Goal: Information Seeking & Learning: Learn about a topic

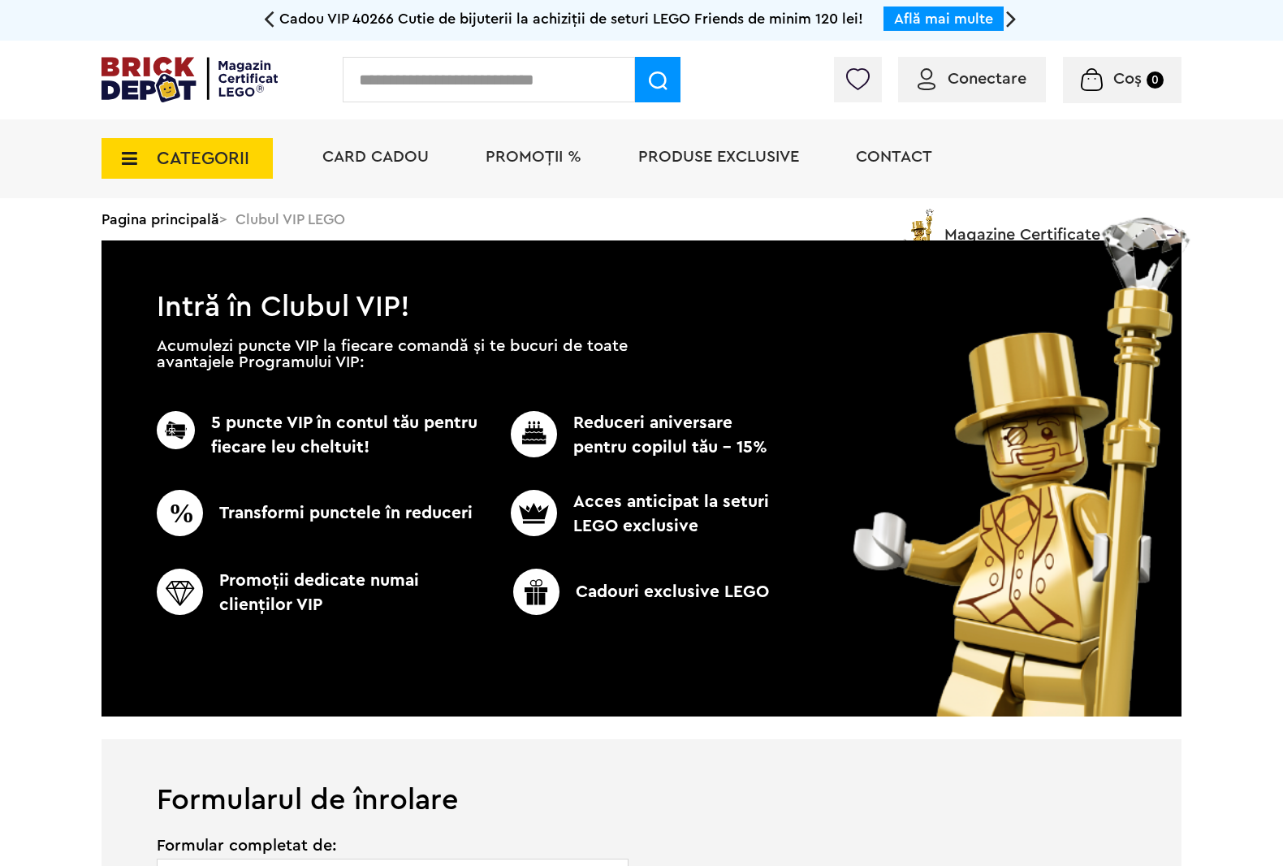
click at [566, 89] on input "text" at bounding box center [489, 79] width 292 height 45
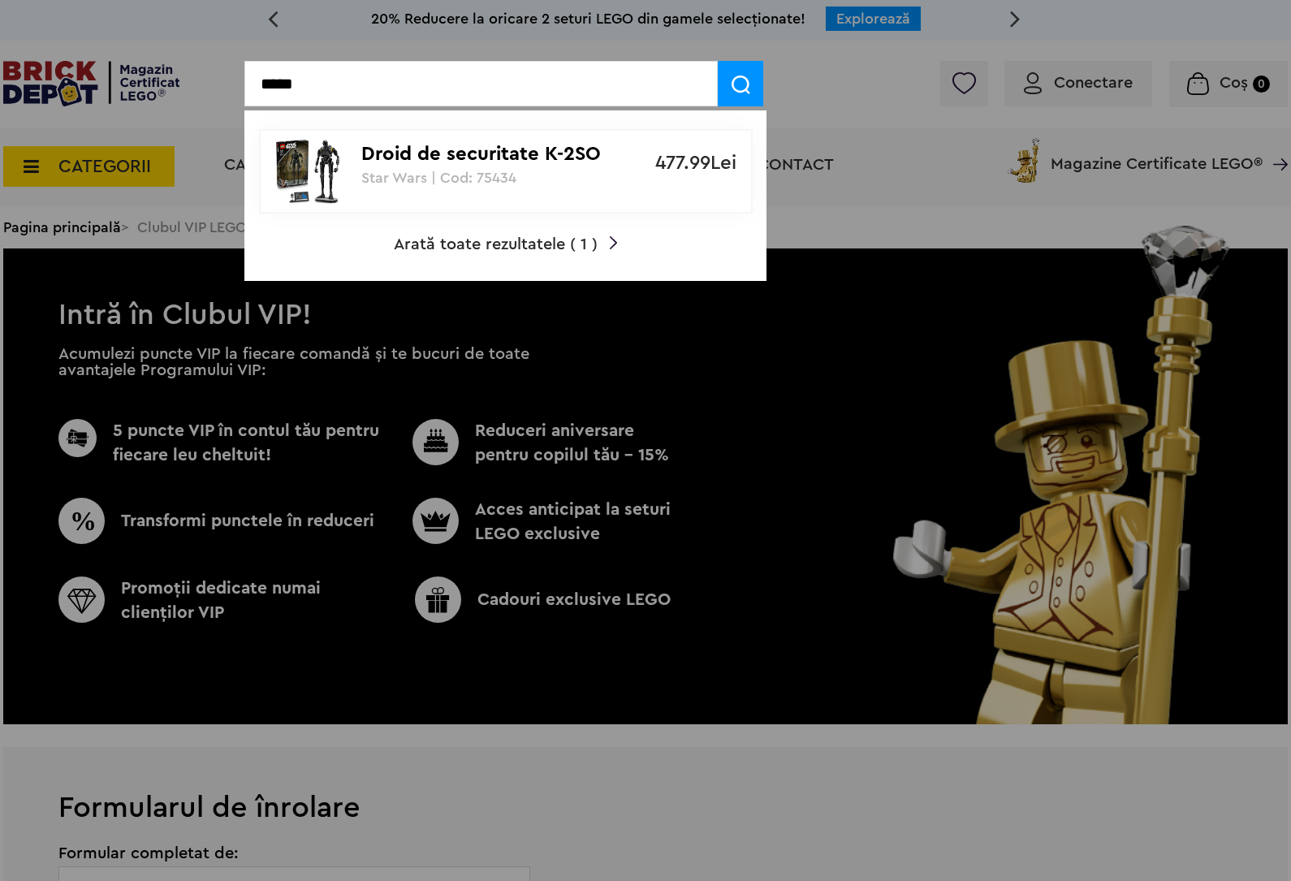
type input "*****"
click at [532, 173] on p "Star Wars | Cod: 75434" at bounding box center [496, 178] width 271 height 16
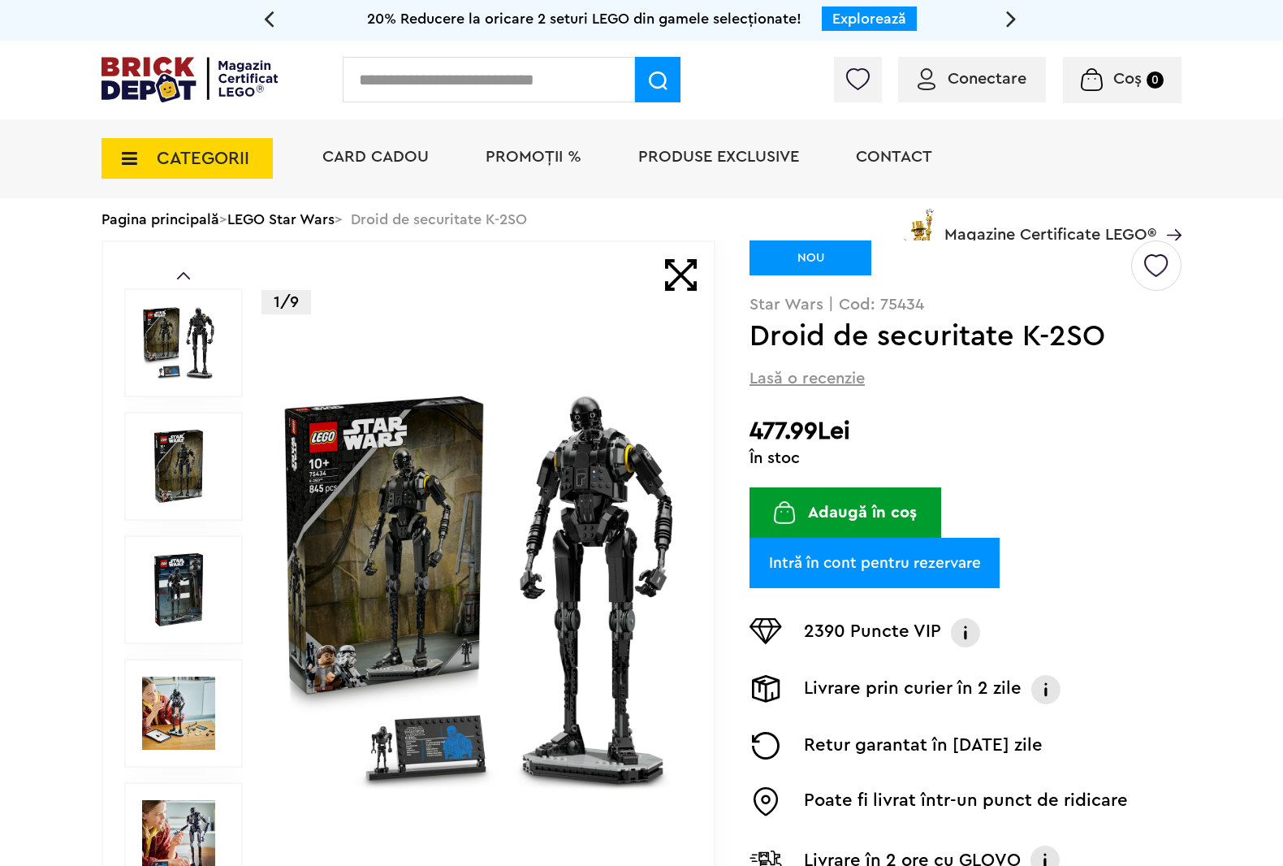
click at [102, 173] on span "CATEGORII" at bounding box center [187, 158] width 171 height 41
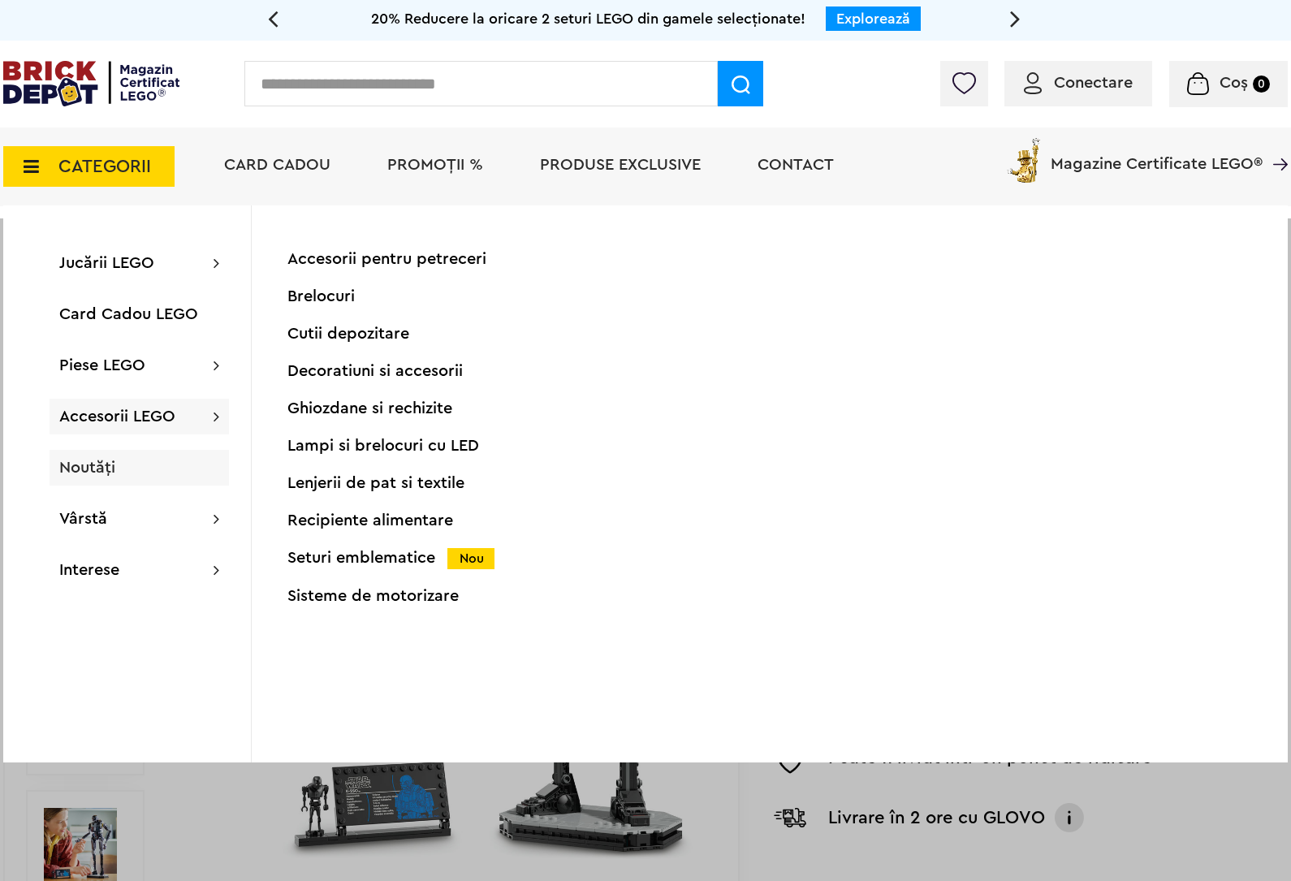
click at [108, 475] on span "Noutăți" at bounding box center [87, 468] width 56 height 16
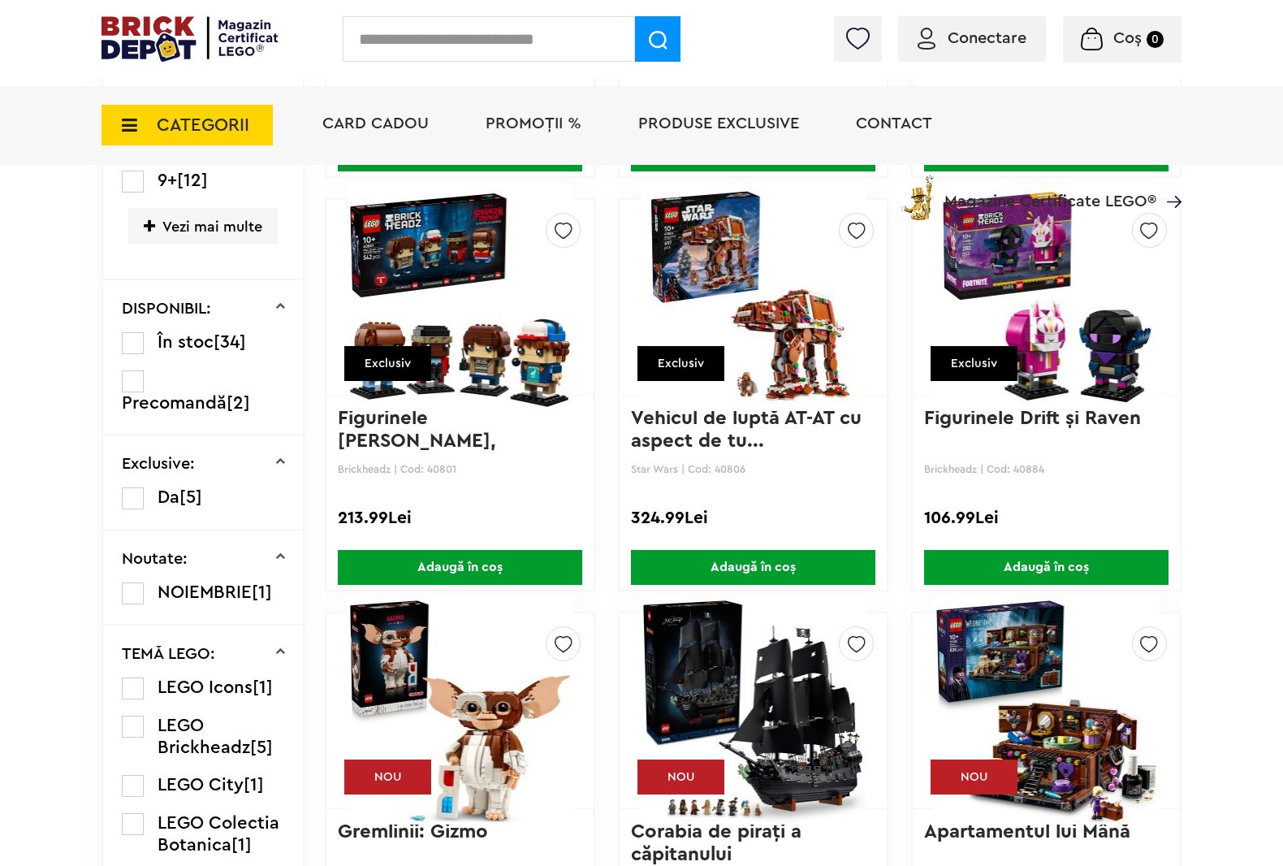
scroll to position [812, 0]
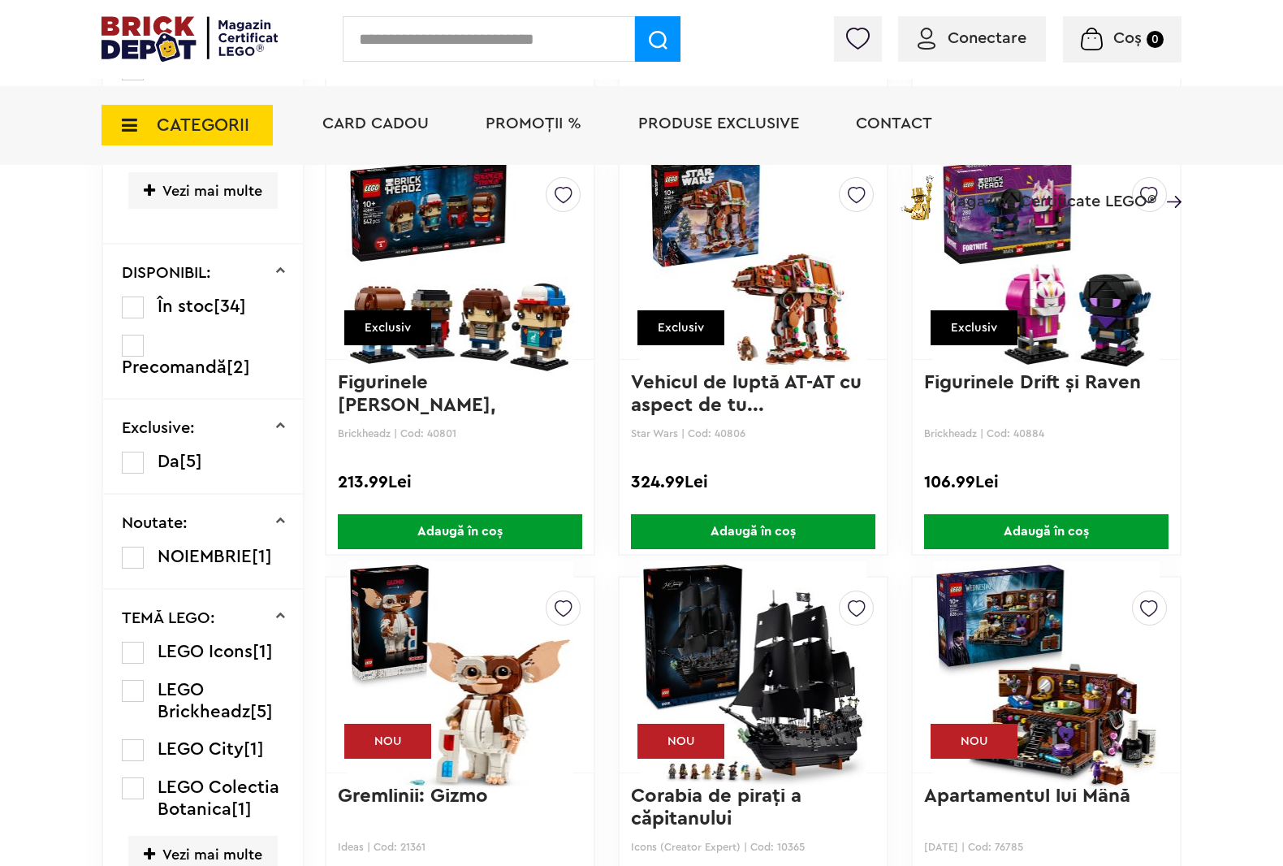
click at [132, 836] on span "Vezi mai multe" at bounding box center [202, 854] width 149 height 37
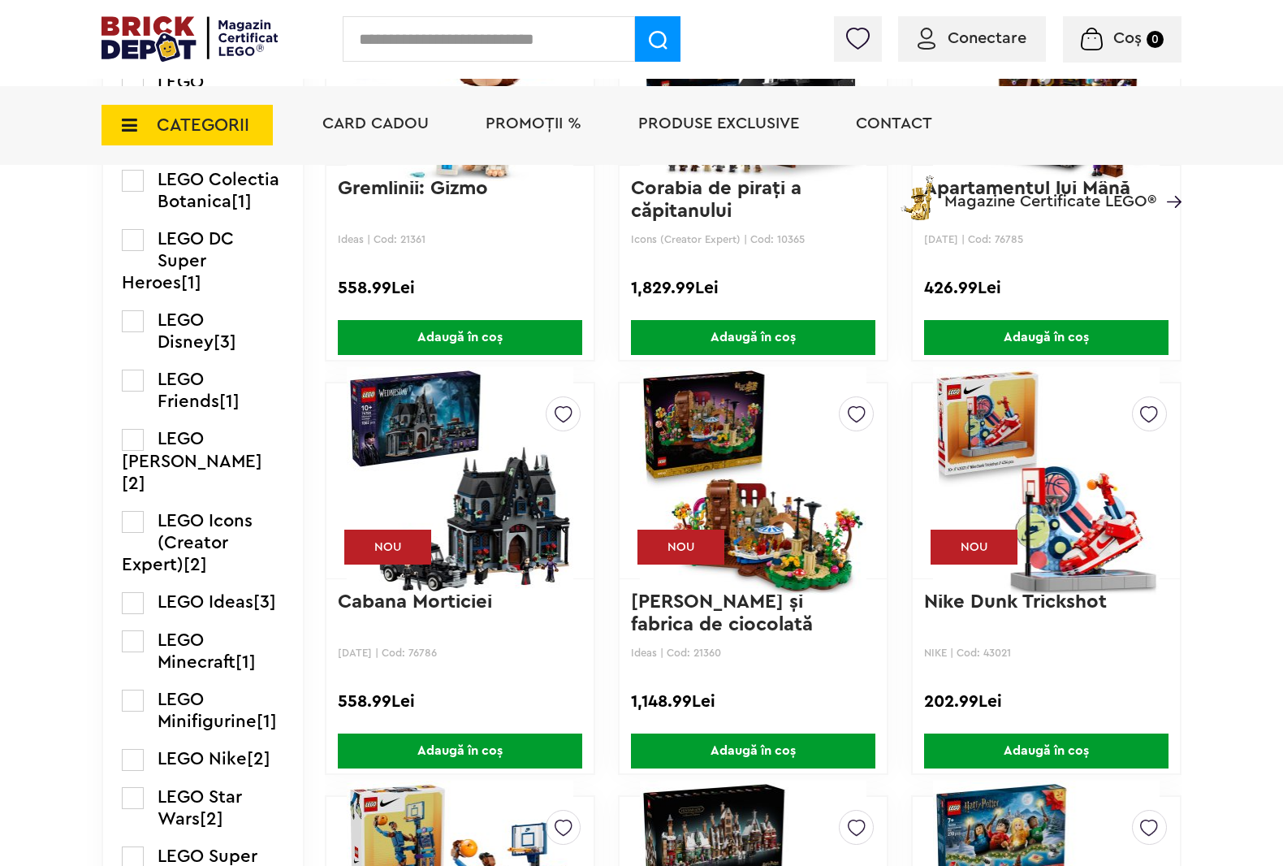
scroll to position [1421, 0]
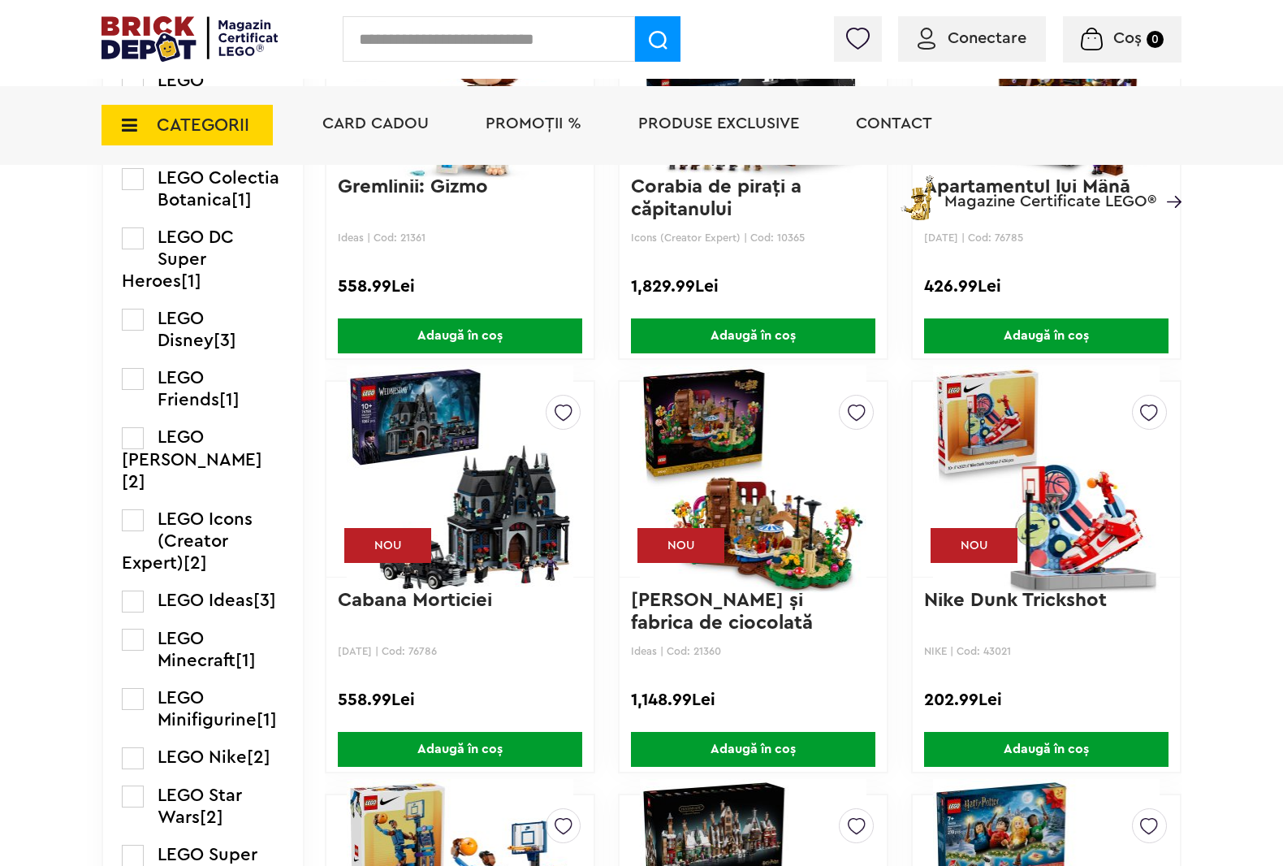
click at [122, 785] on label at bounding box center [133, 796] width 22 height 22
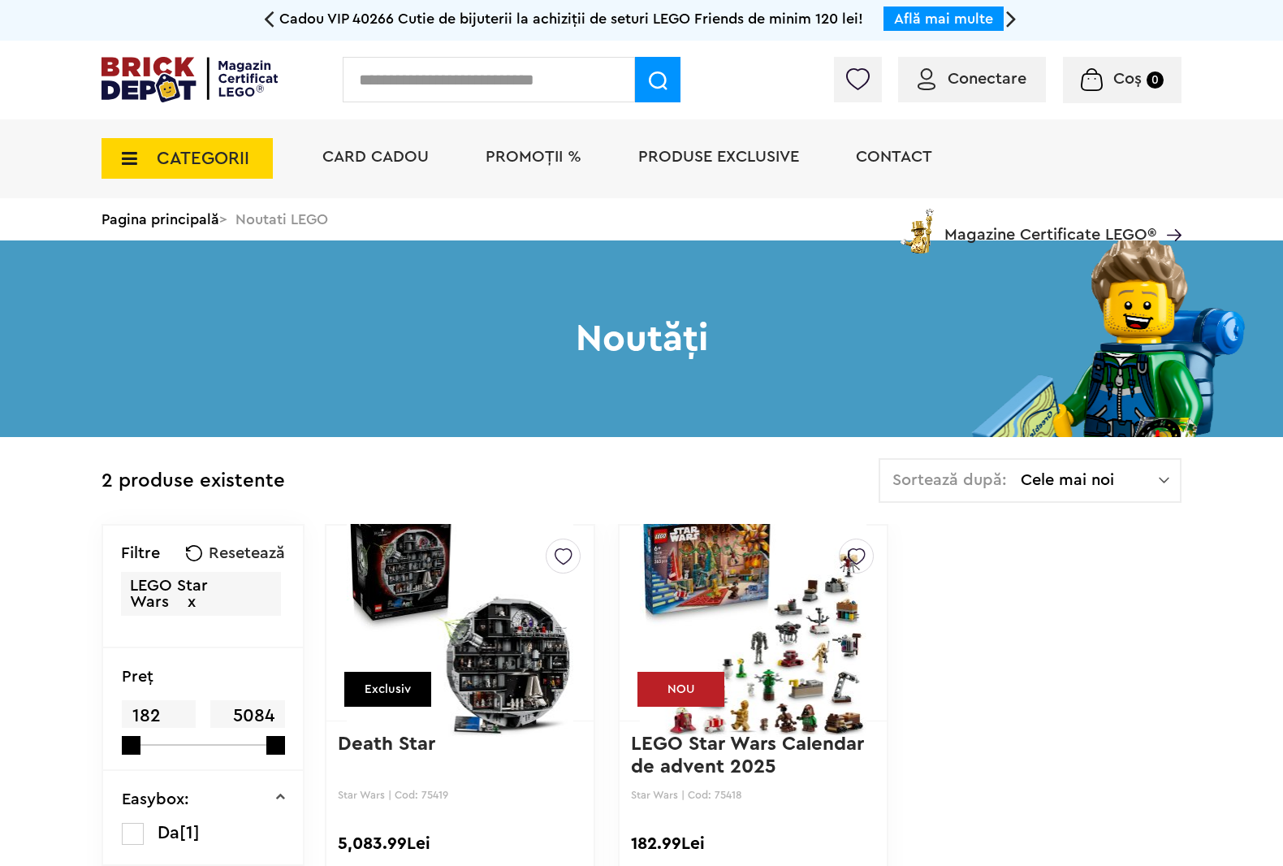
click at [1159, 484] on span "Cele mai noi" at bounding box center [1090, 480] width 138 height 16
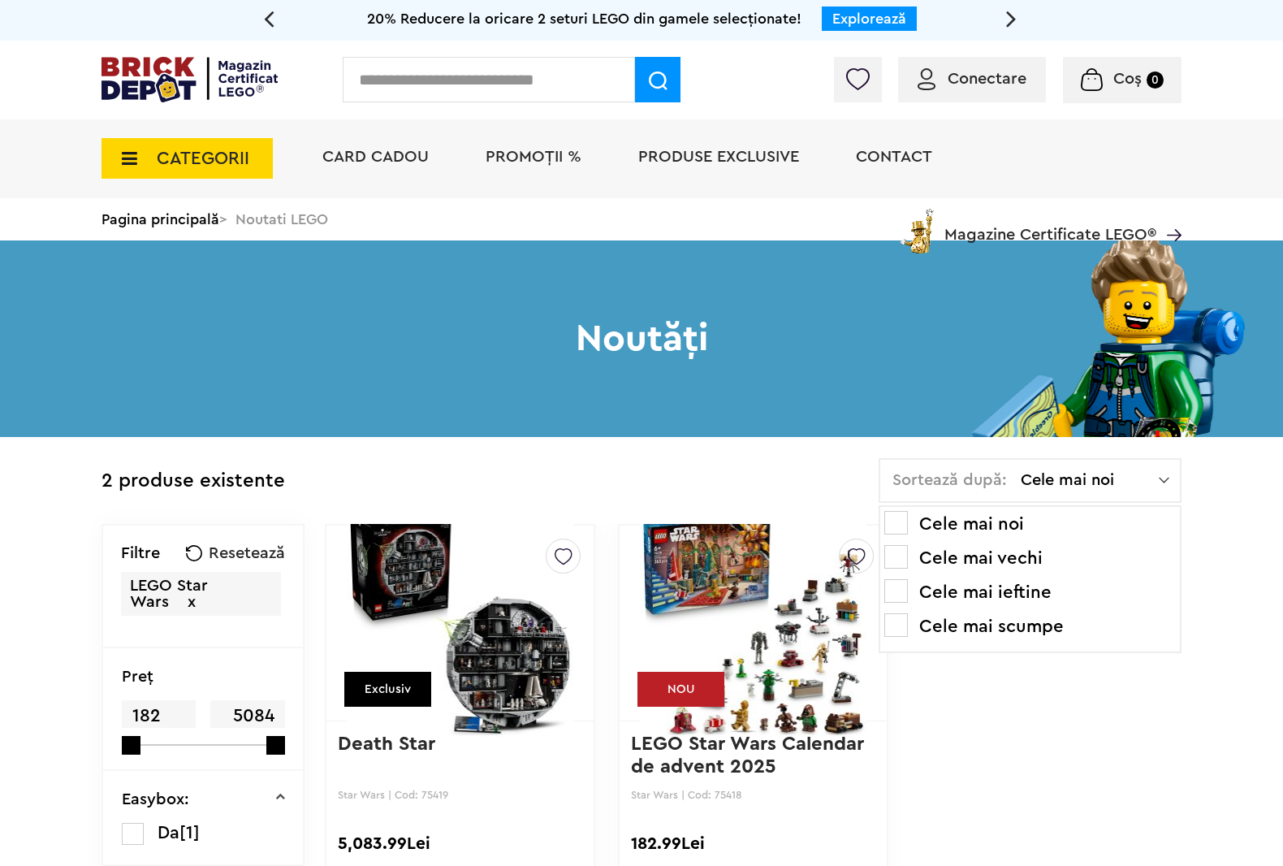
click at [1178, 760] on div "Creează o listă nouă Exclusiv Death Star Star Wars | Cod: 75419 5,083.99Lei Ada…" at bounding box center [753, 730] width 857 height 413
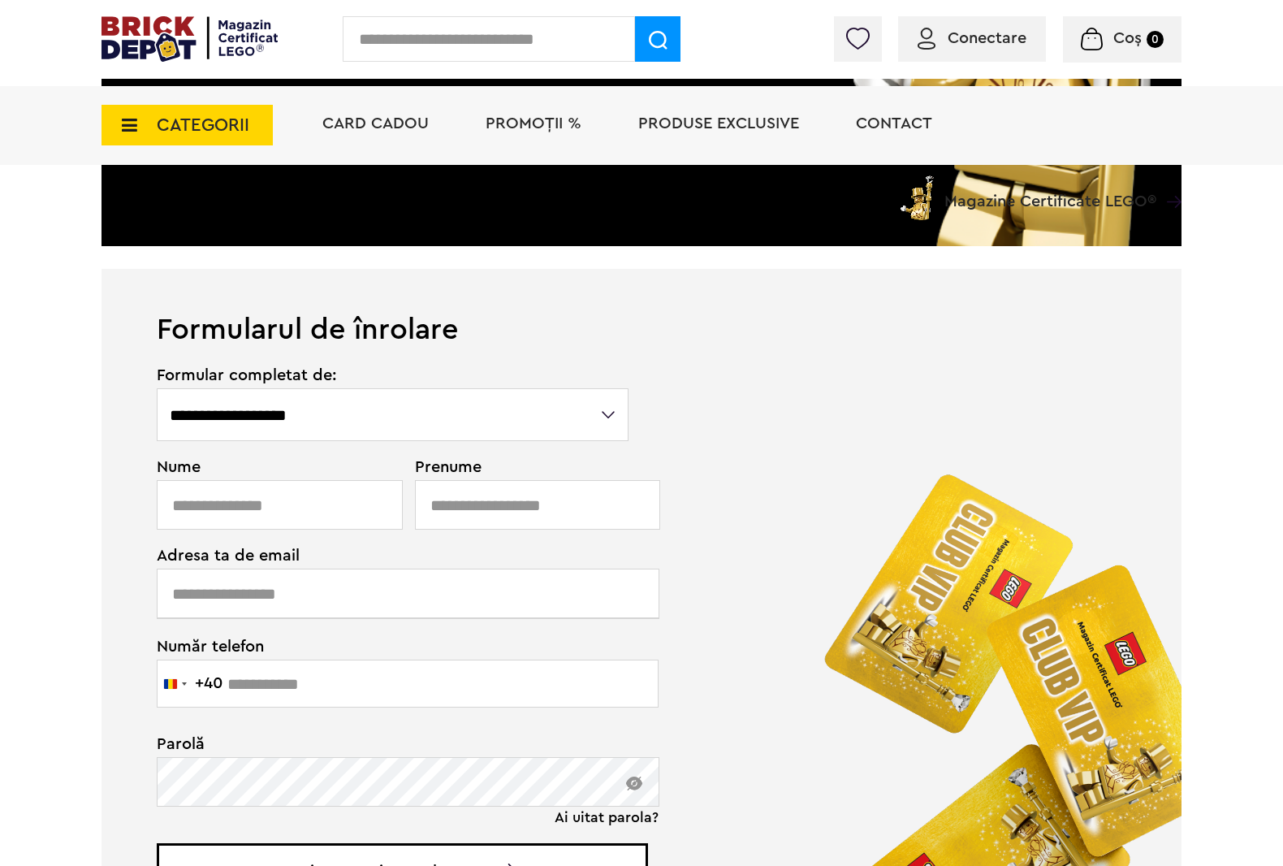
scroll to position [203, 0]
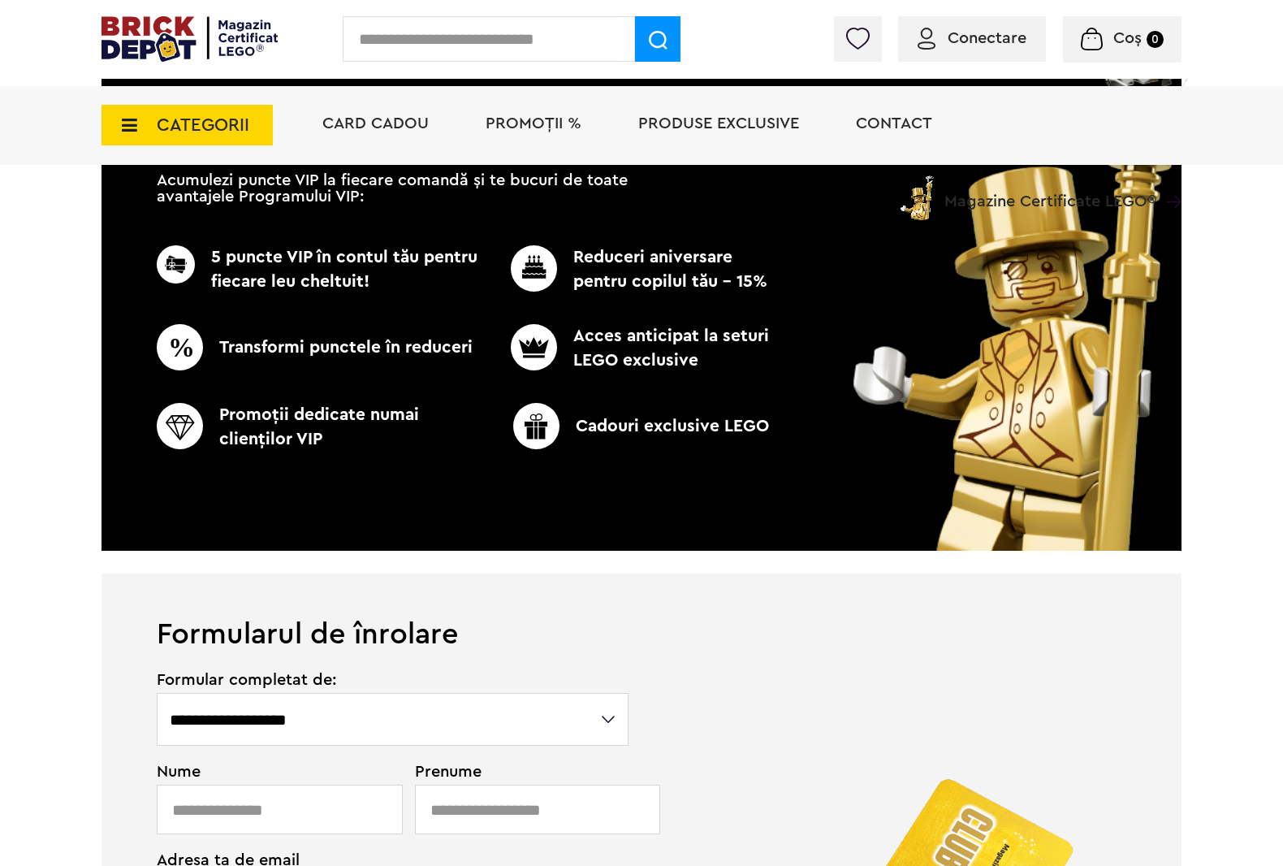
click at [102, 34] on img at bounding box center [190, 38] width 176 height 45
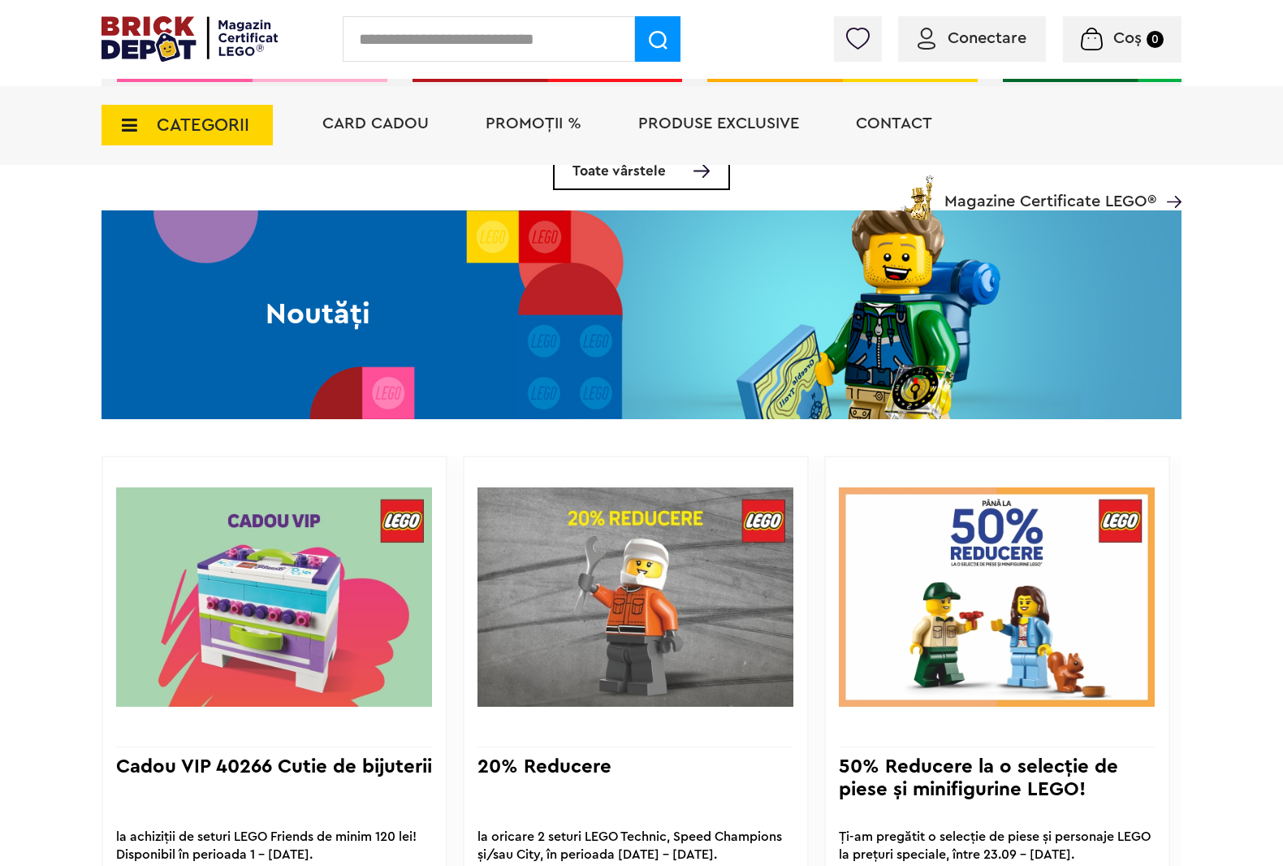
scroll to position [914, 0]
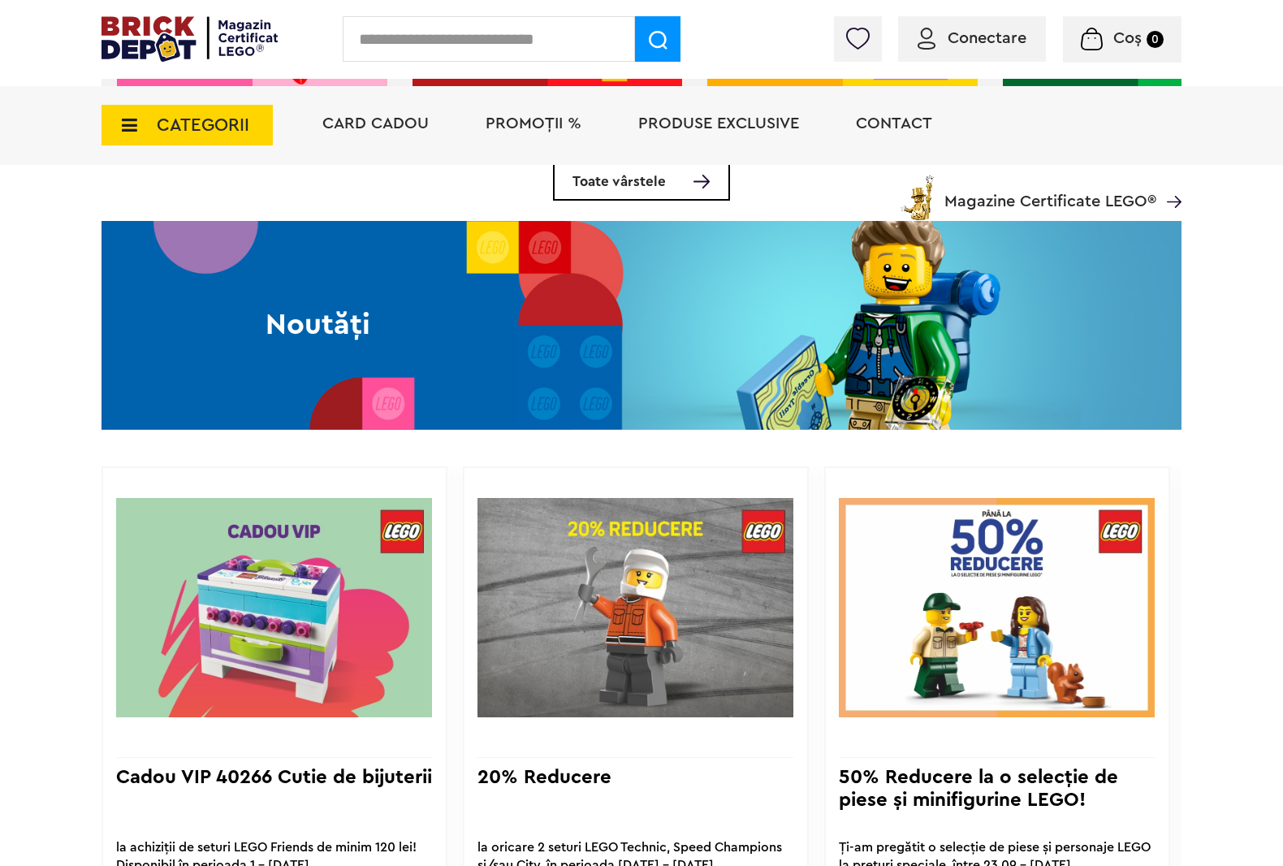
click at [692, 201] on link "Toate vârstele" at bounding box center [641, 181] width 177 height 39
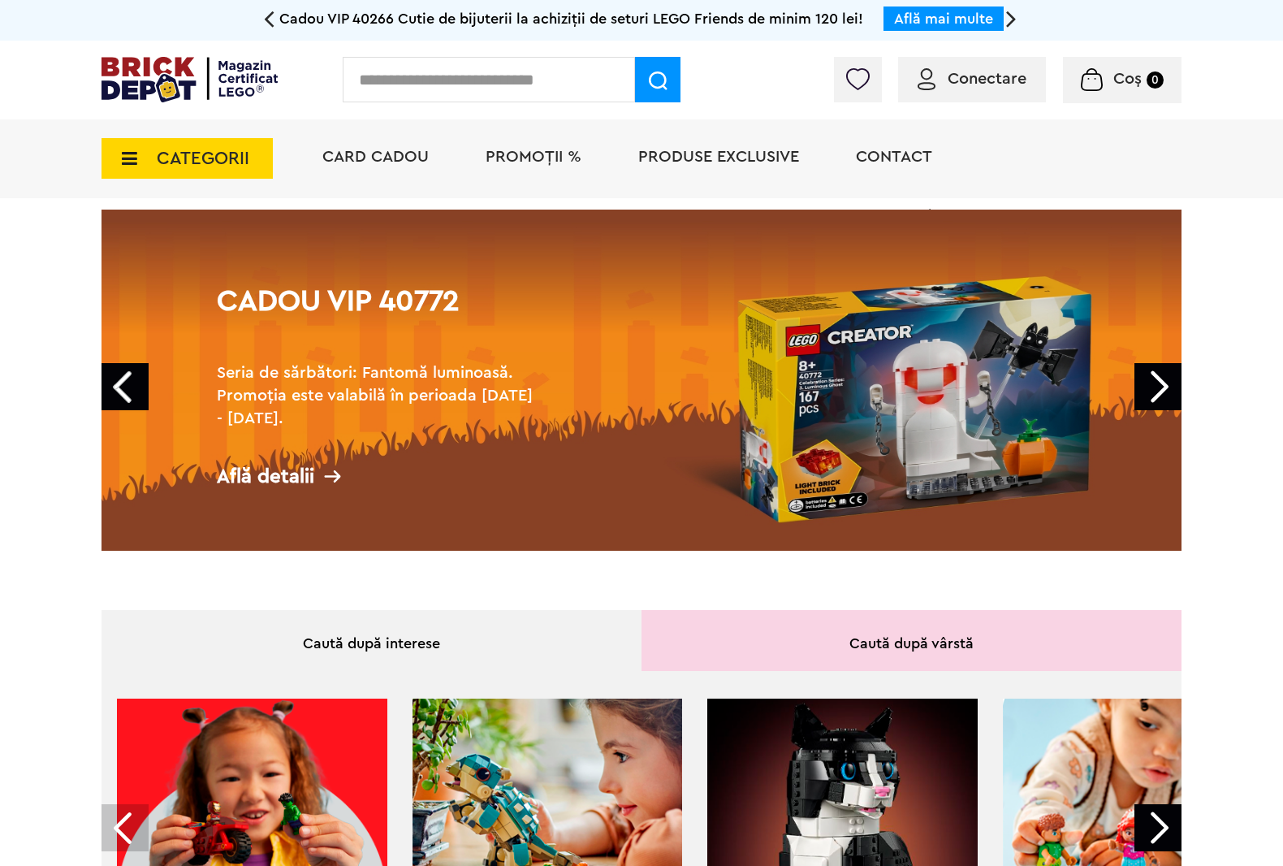
click at [274, 671] on div "Caută după interese" at bounding box center [372, 640] width 540 height 61
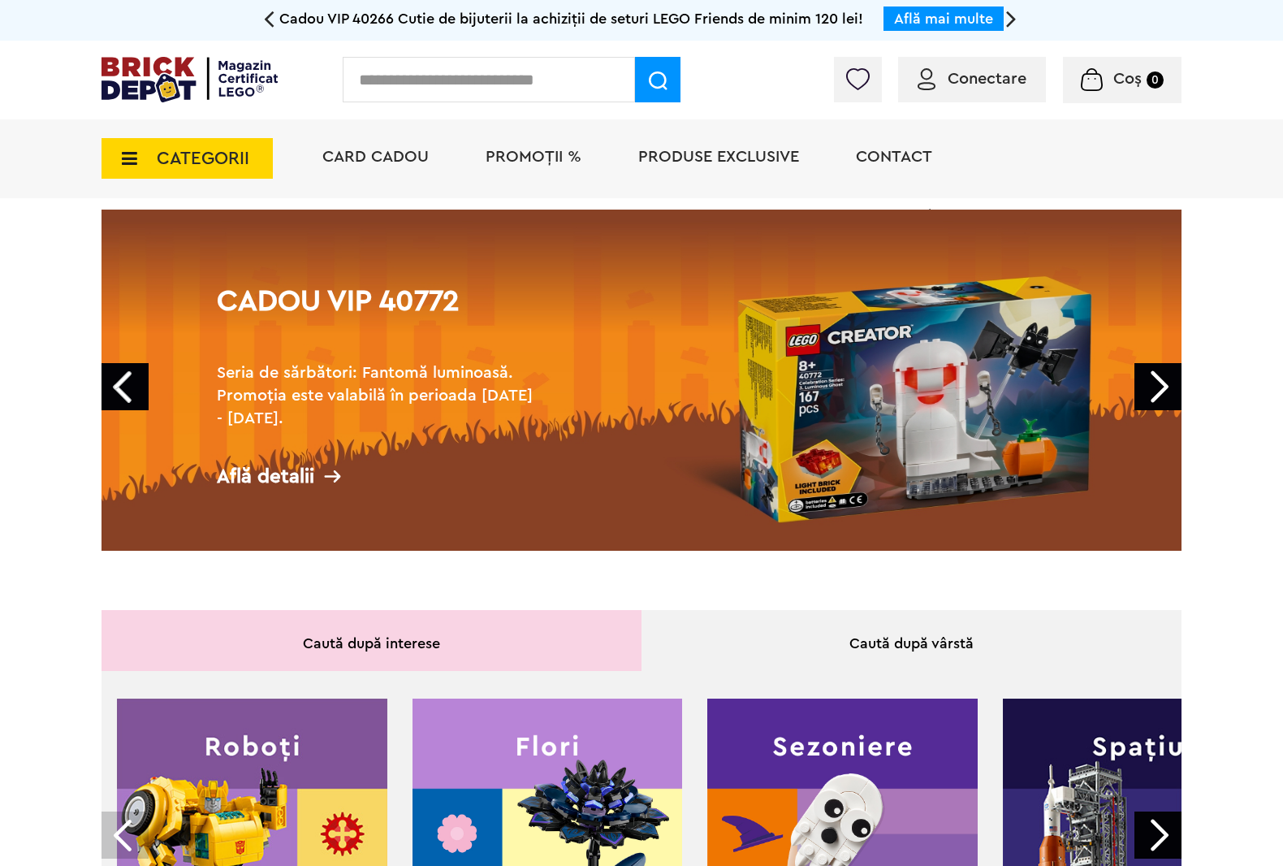
click at [102, 165] on span "CATEGORII" at bounding box center [187, 158] width 171 height 41
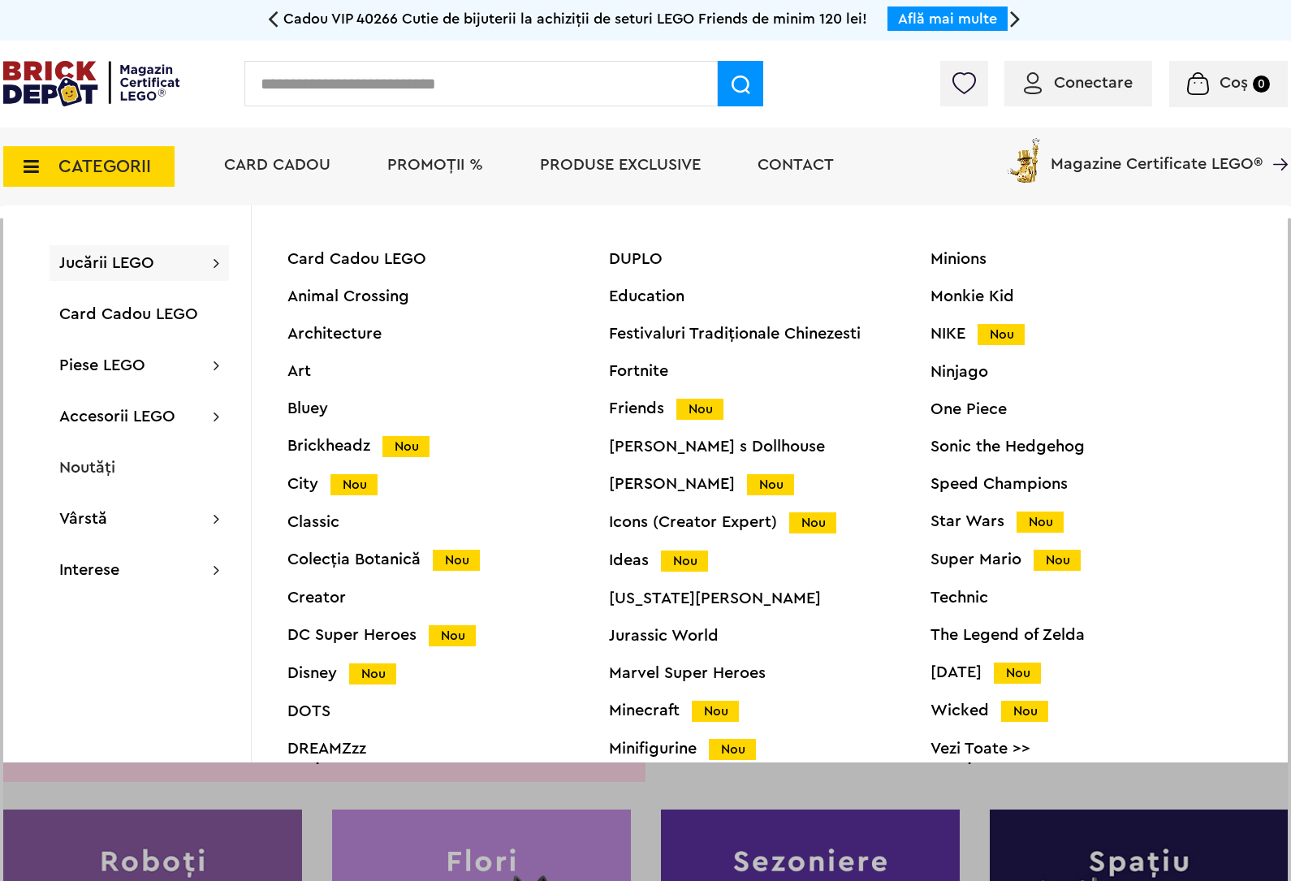
click at [162, 252] on div "Jucării LEGO Card Cadou LEGO Animal Crossing Architecture Art Bluey Brickheadz …" at bounding box center [139, 263] width 179 height 36
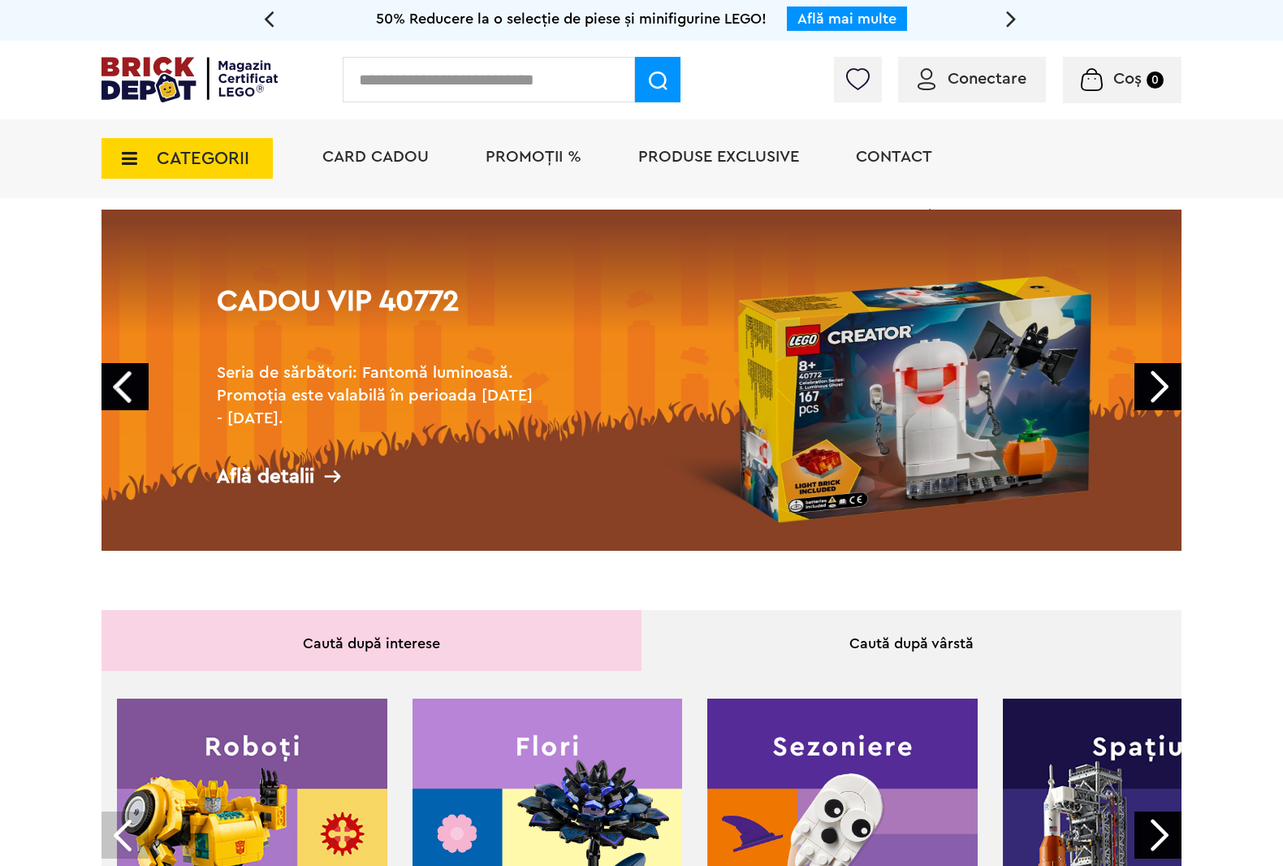
click at [157, 164] on span "CATEGORII" at bounding box center [203, 158] width 93 height 18
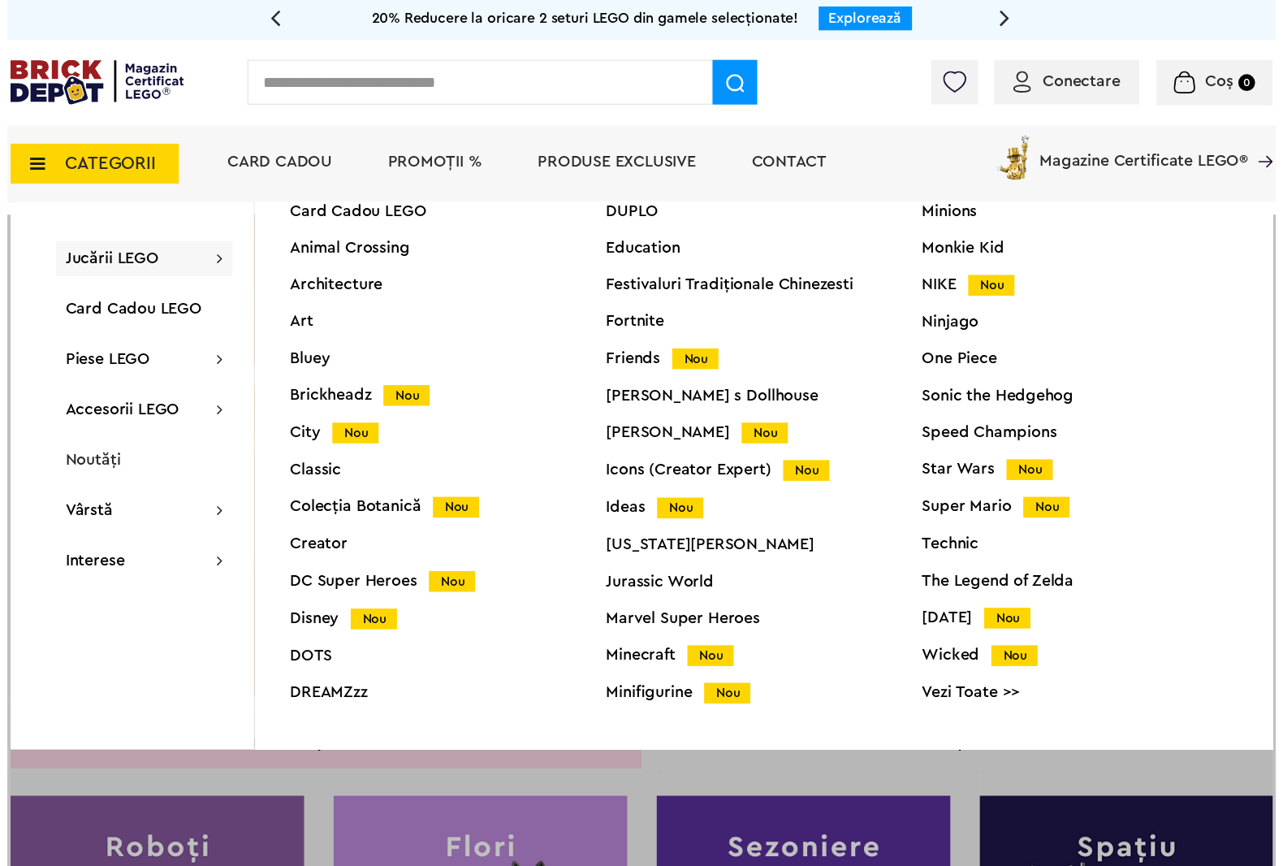
scroll to position [63, 0]
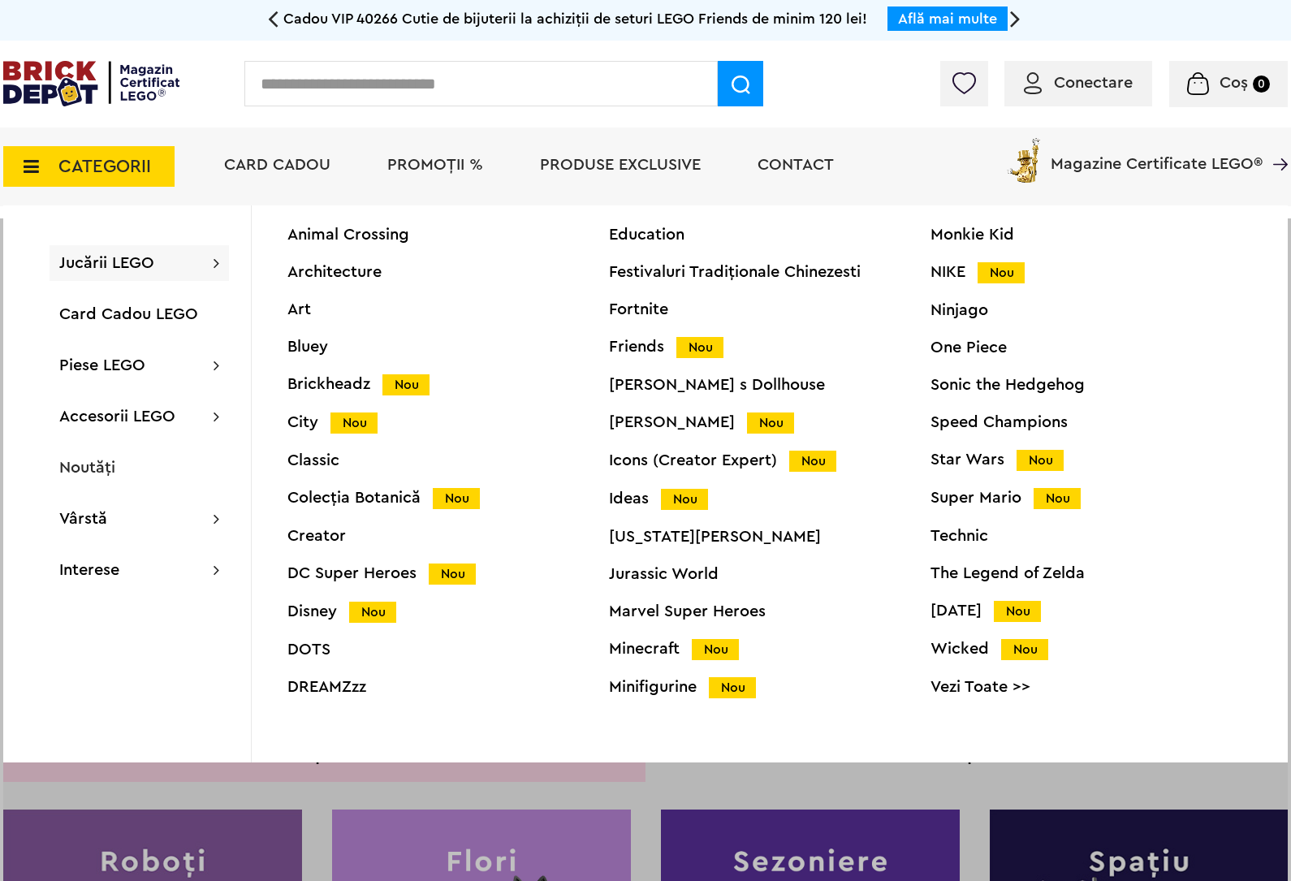
click at [943, 464] on div "Star Wars Nou" at bounding box center [1092, 459] width 322 height 17
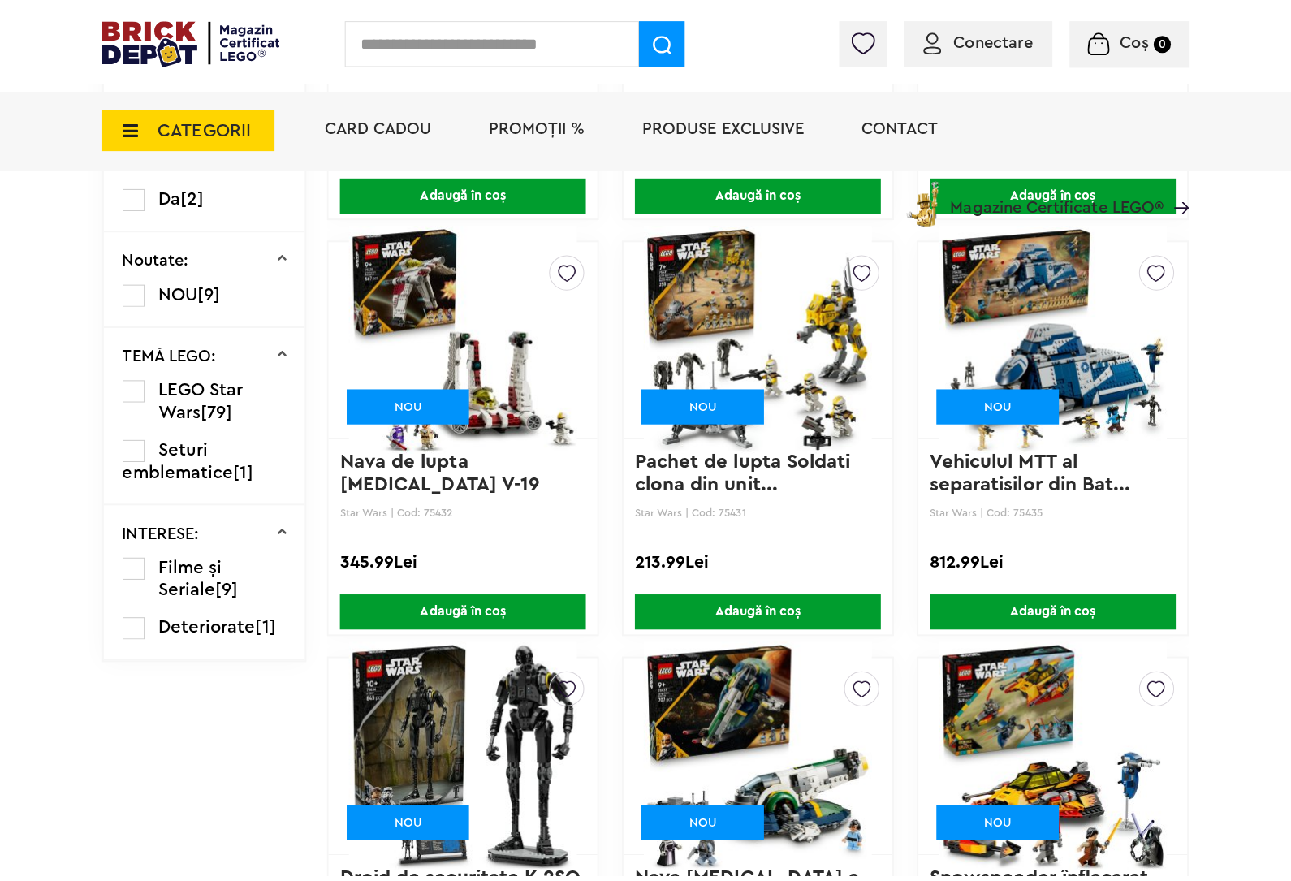
scroll to position [1218, 0]
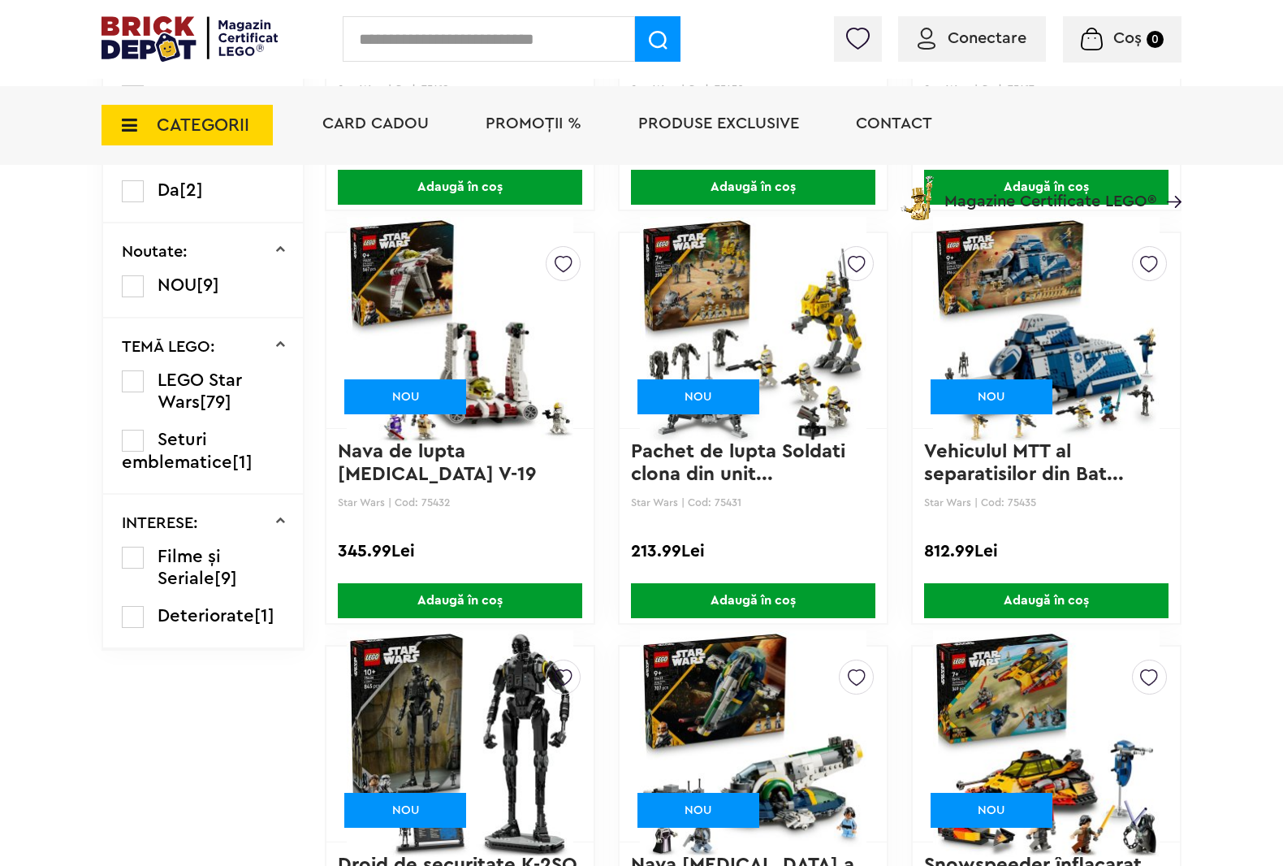
click at [554, 39] on input "text" at bounding box center [489, 38] width 292 height 45
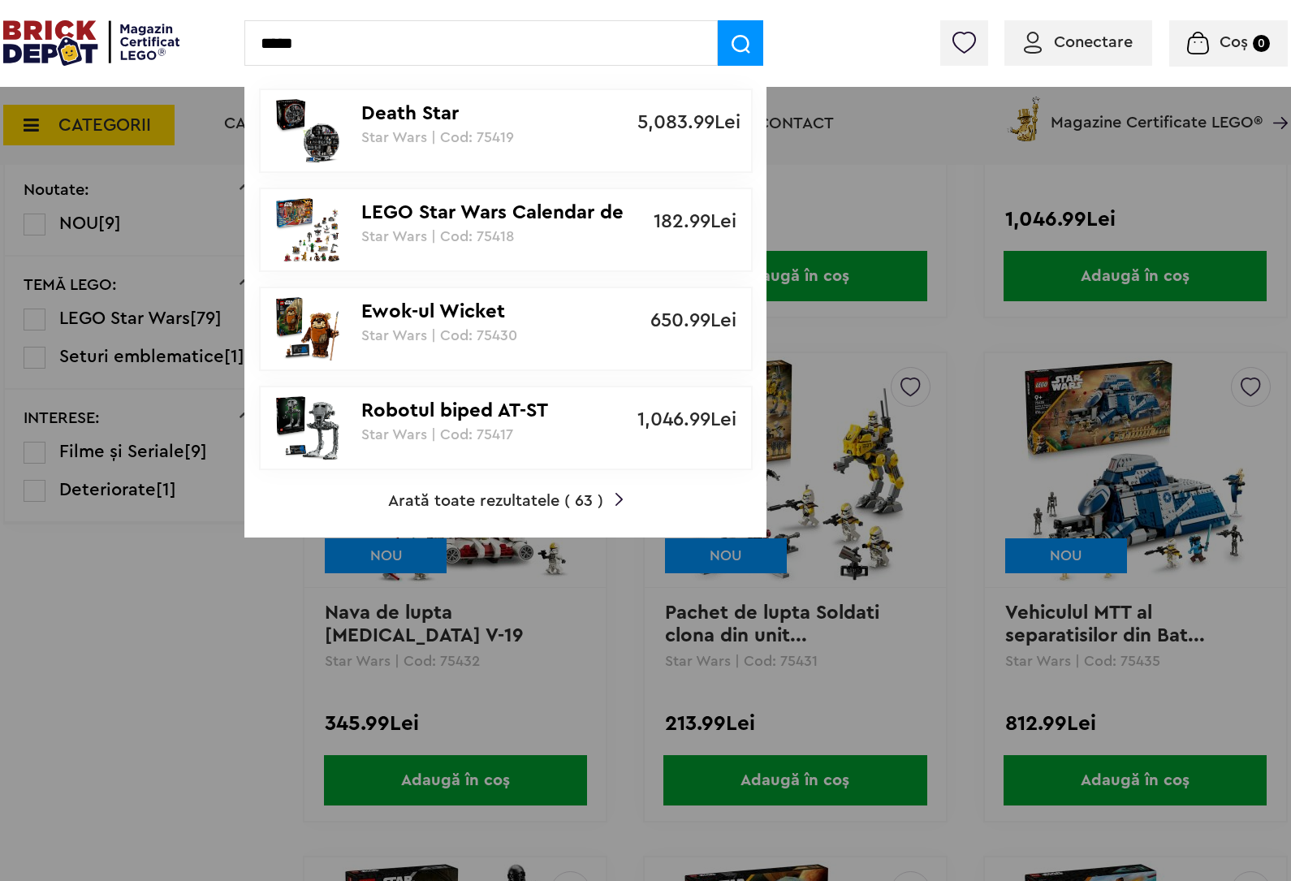
type input "*****"
